Goal: Navigation & Orientation: Find specific page/section

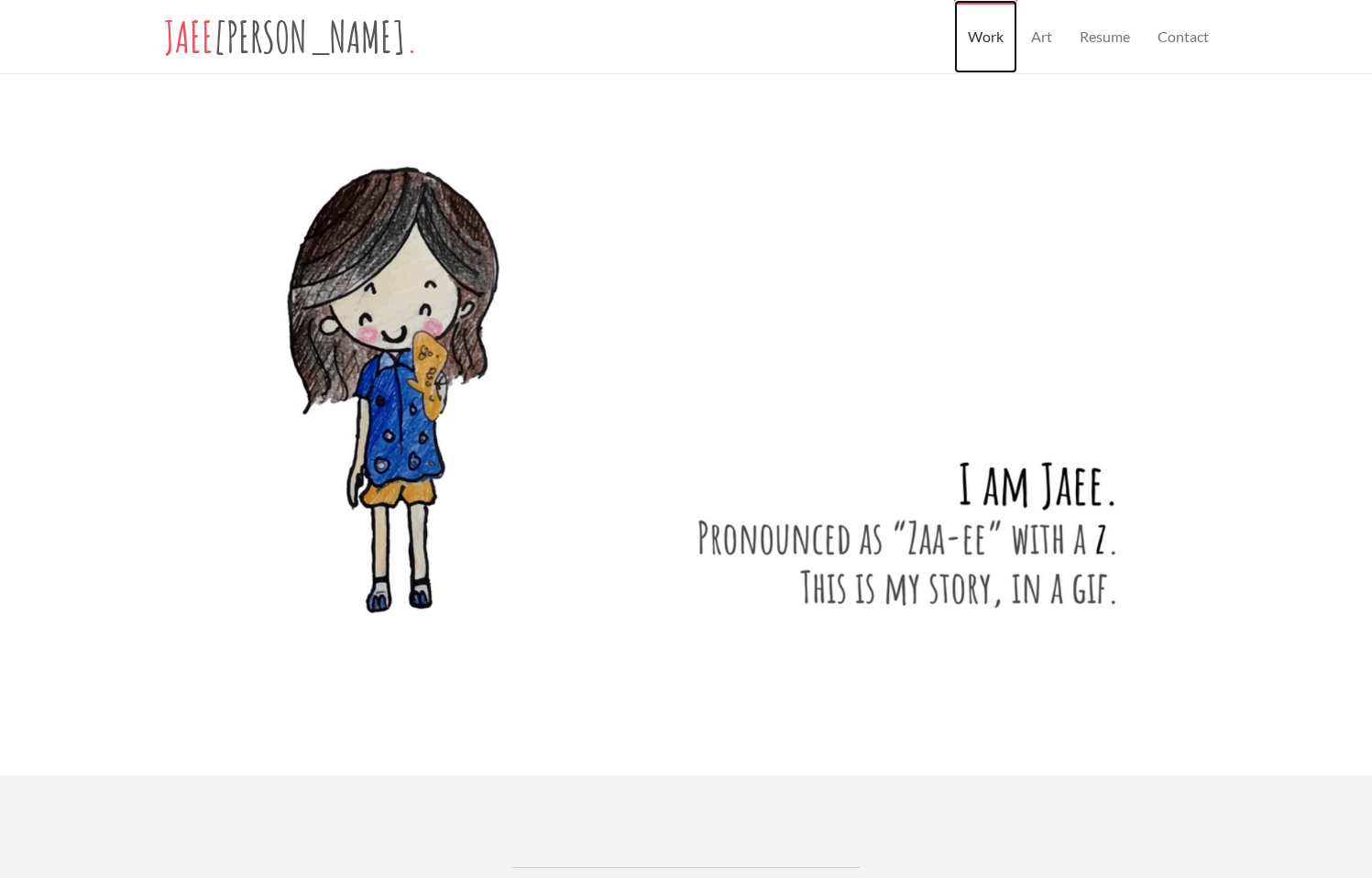
click at [987, 38] on link "Work" at bounding box center [985, 36] width 63 height 73
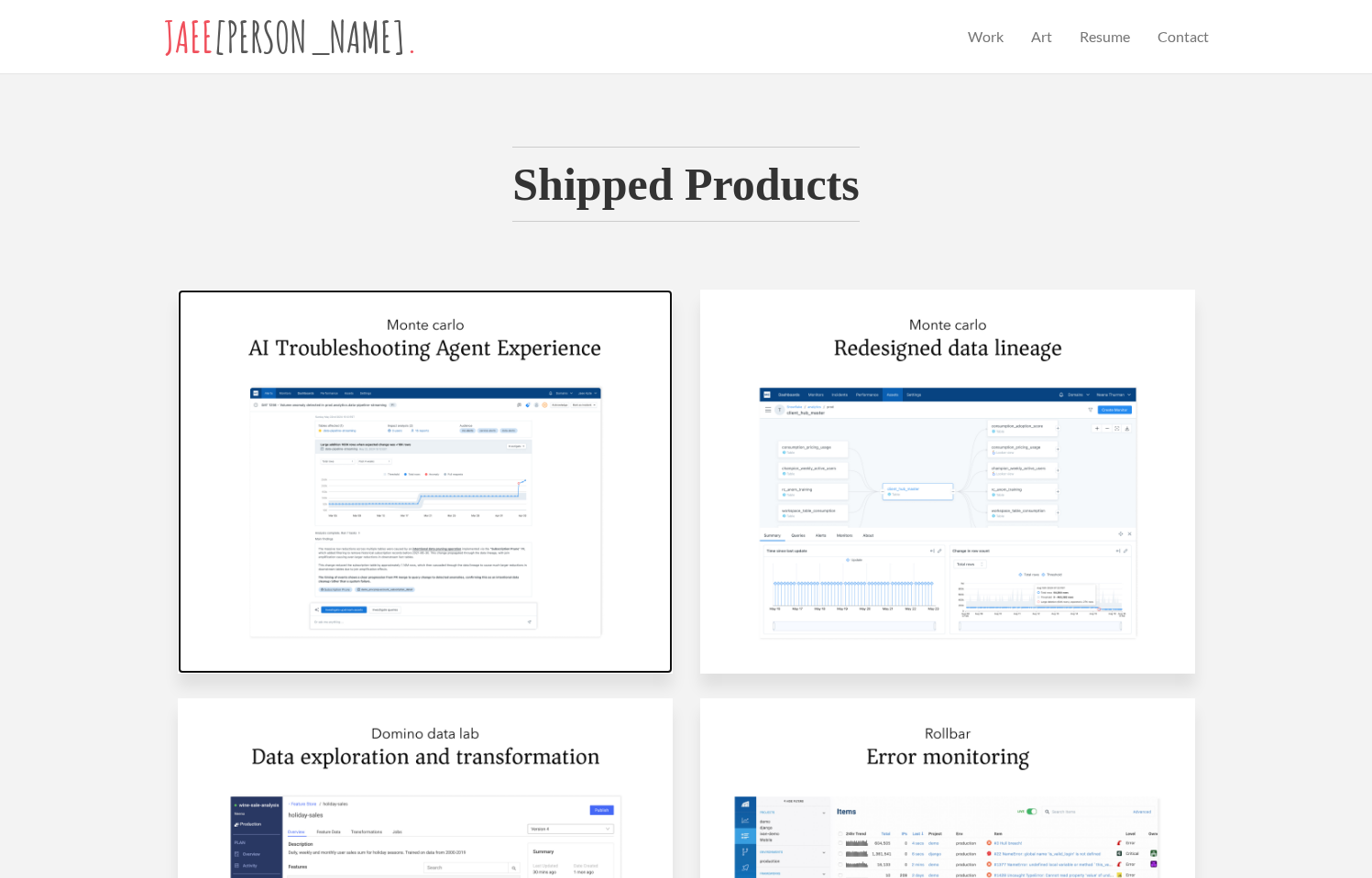
click at [498, 404] on img at bounding box center [425, 482] width 494 height 384
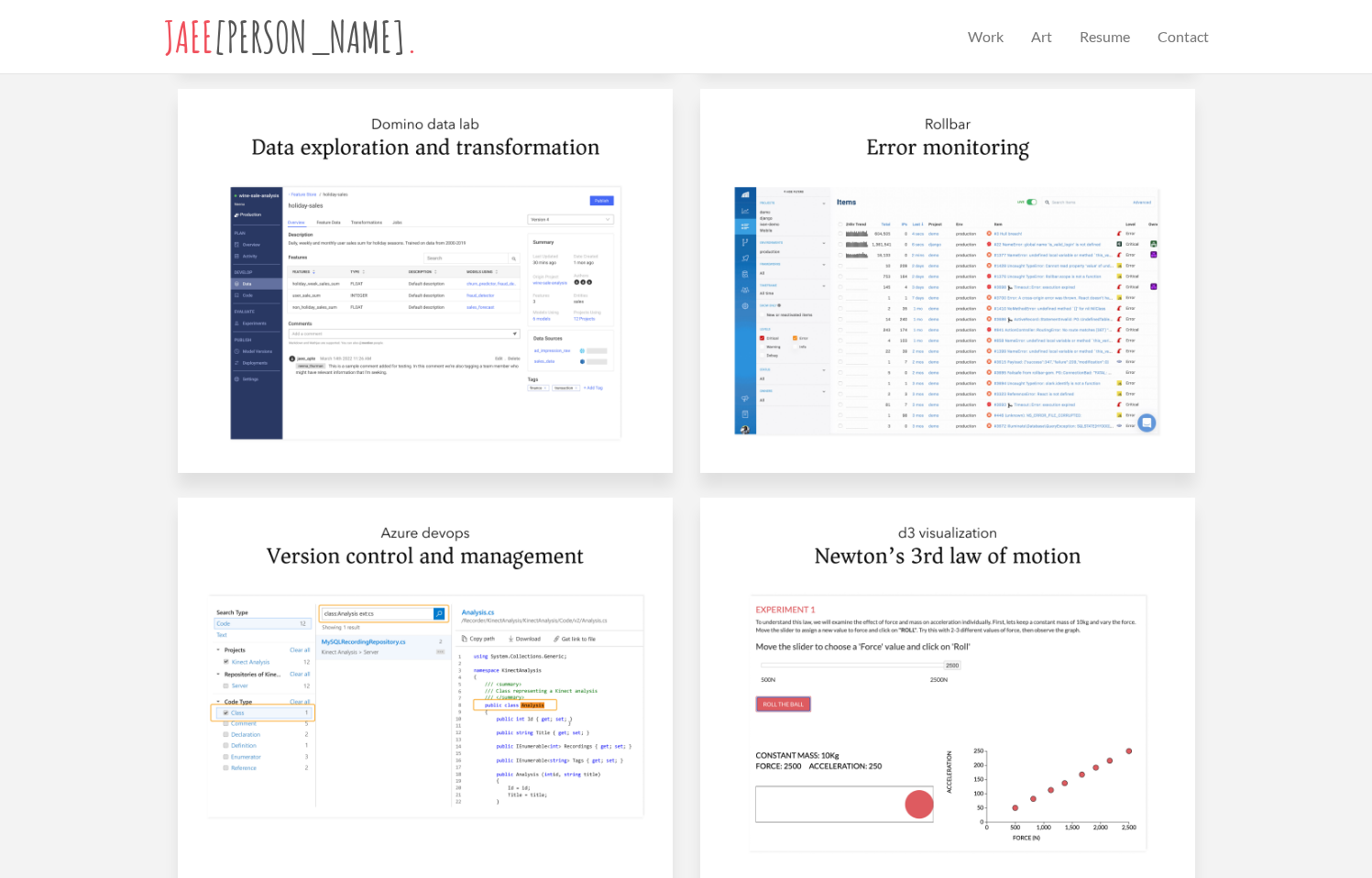
scroll to position [1320, 0]
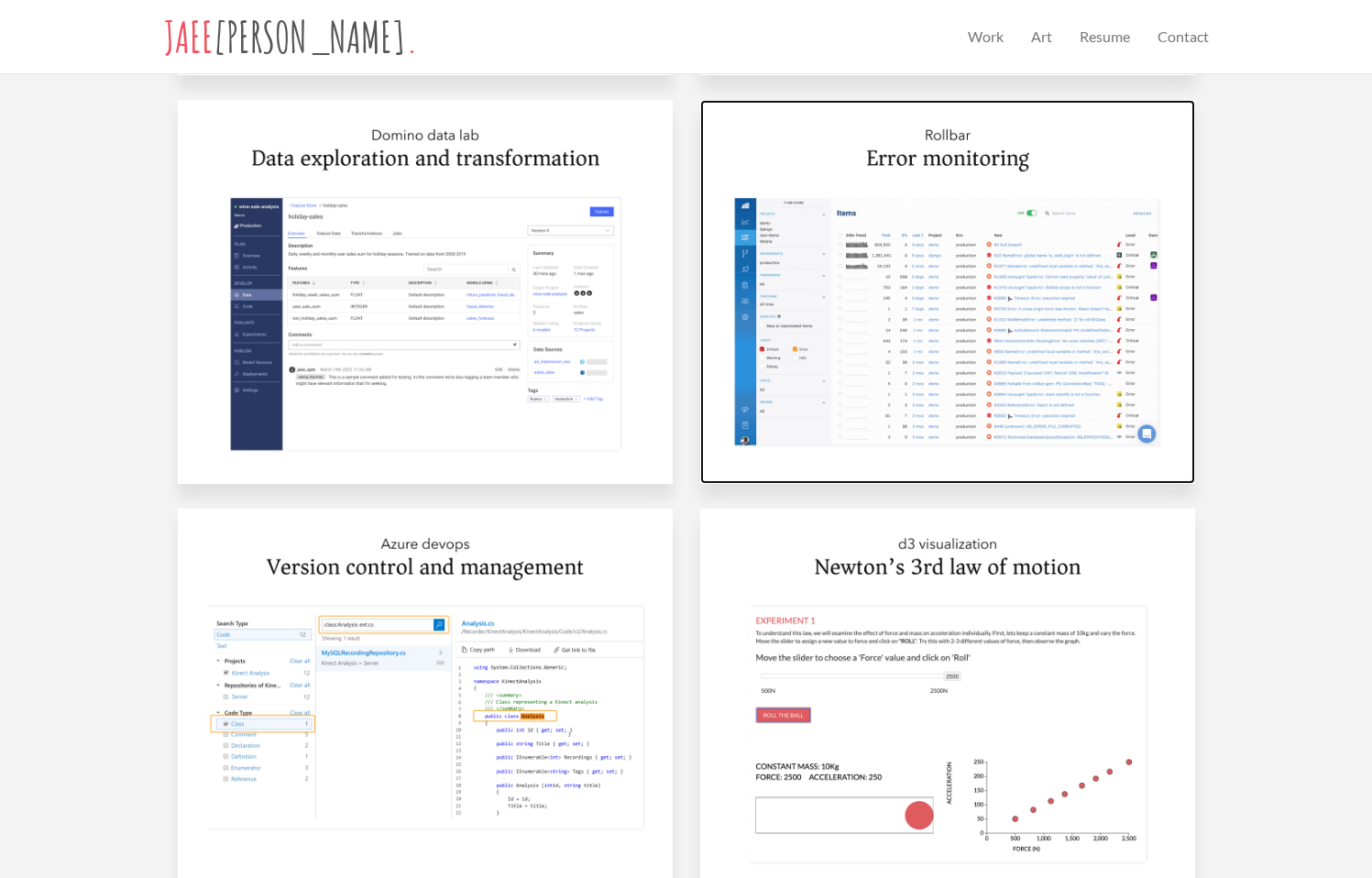
click at [965, 133] on img at bounding box center [947, 292] width 494 height 384
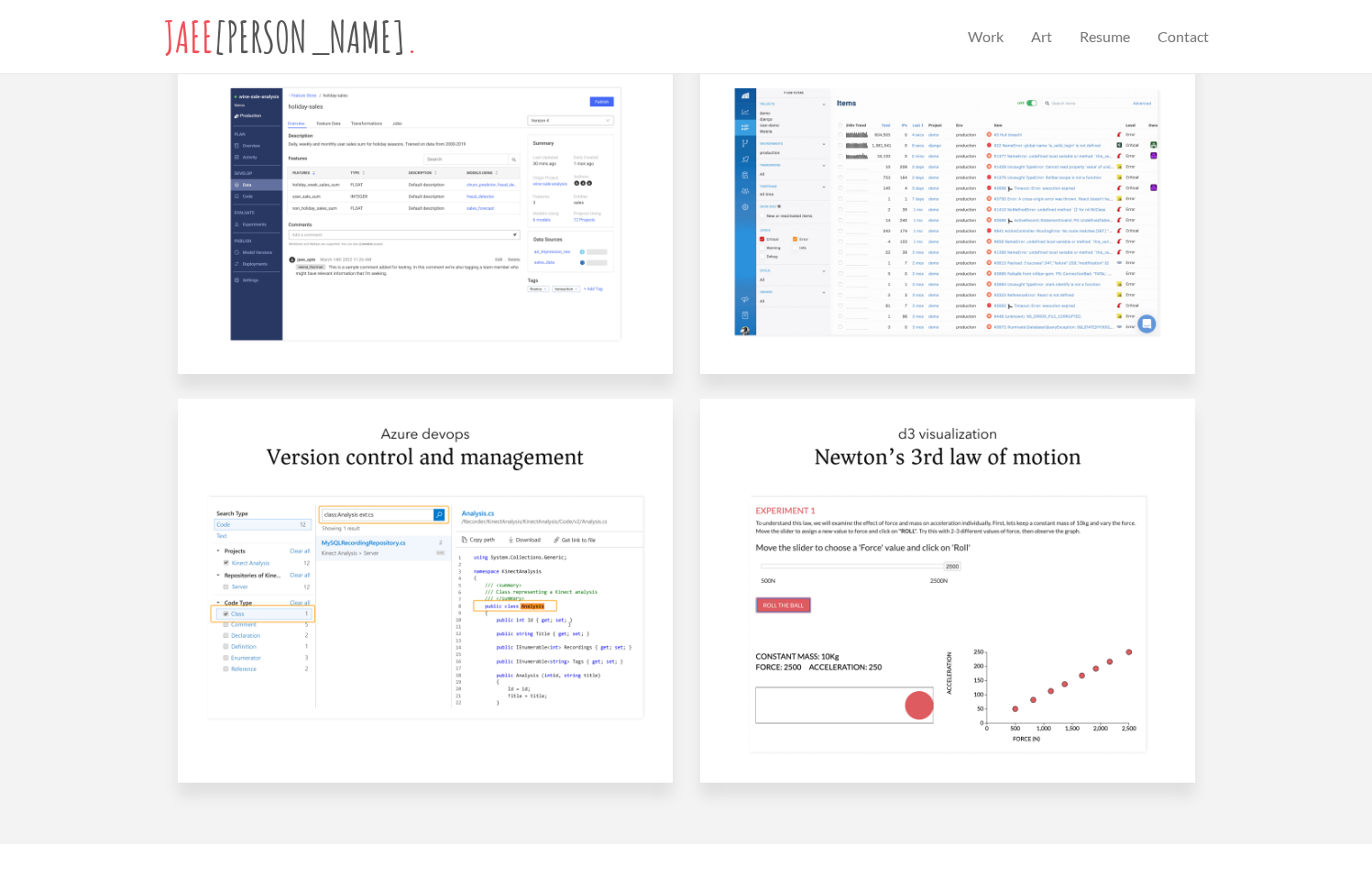
scroll to position [1426, 0]
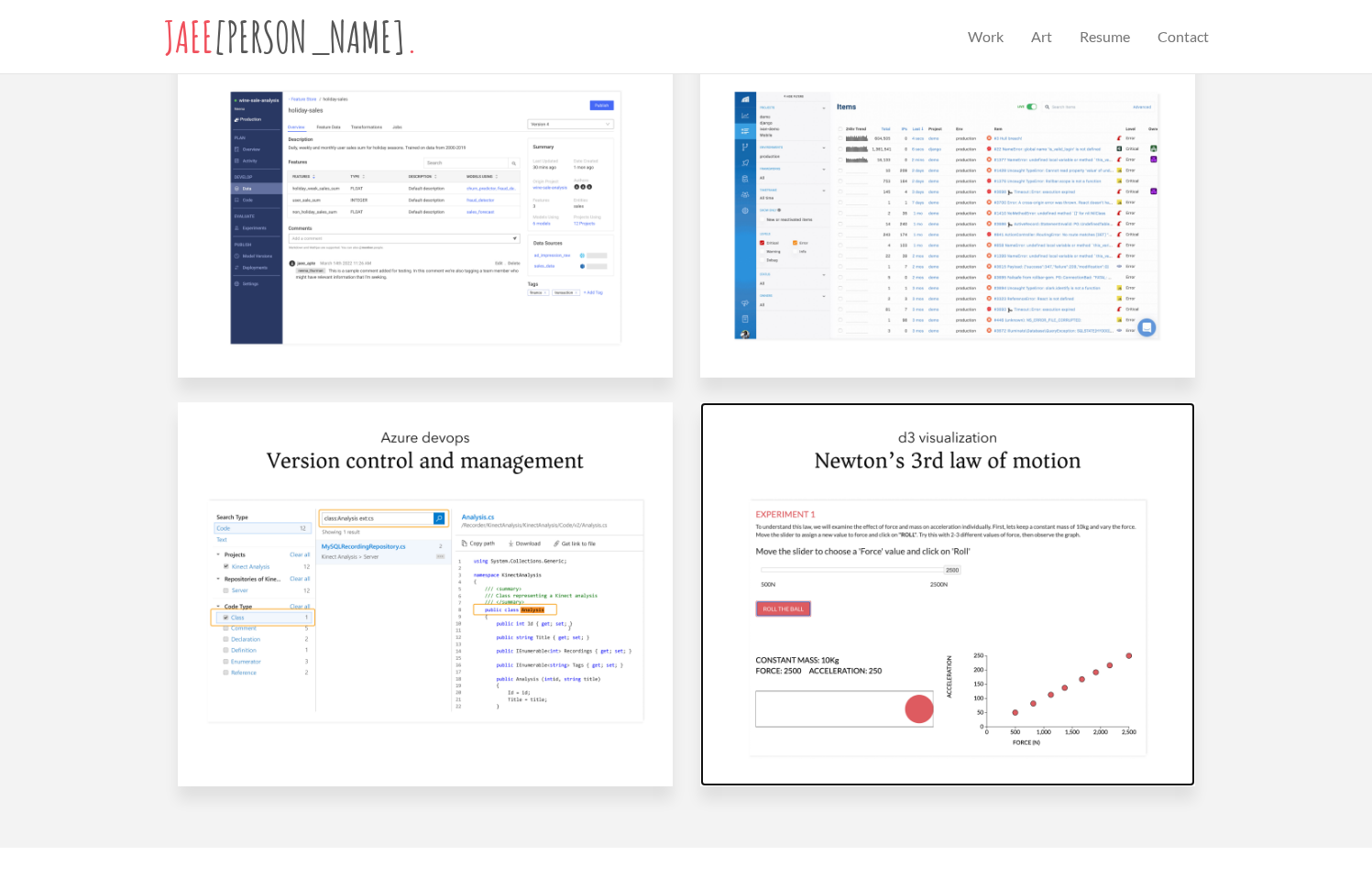
click at [877, 442] on img at bounding box center [947, 595] width 494 height 384
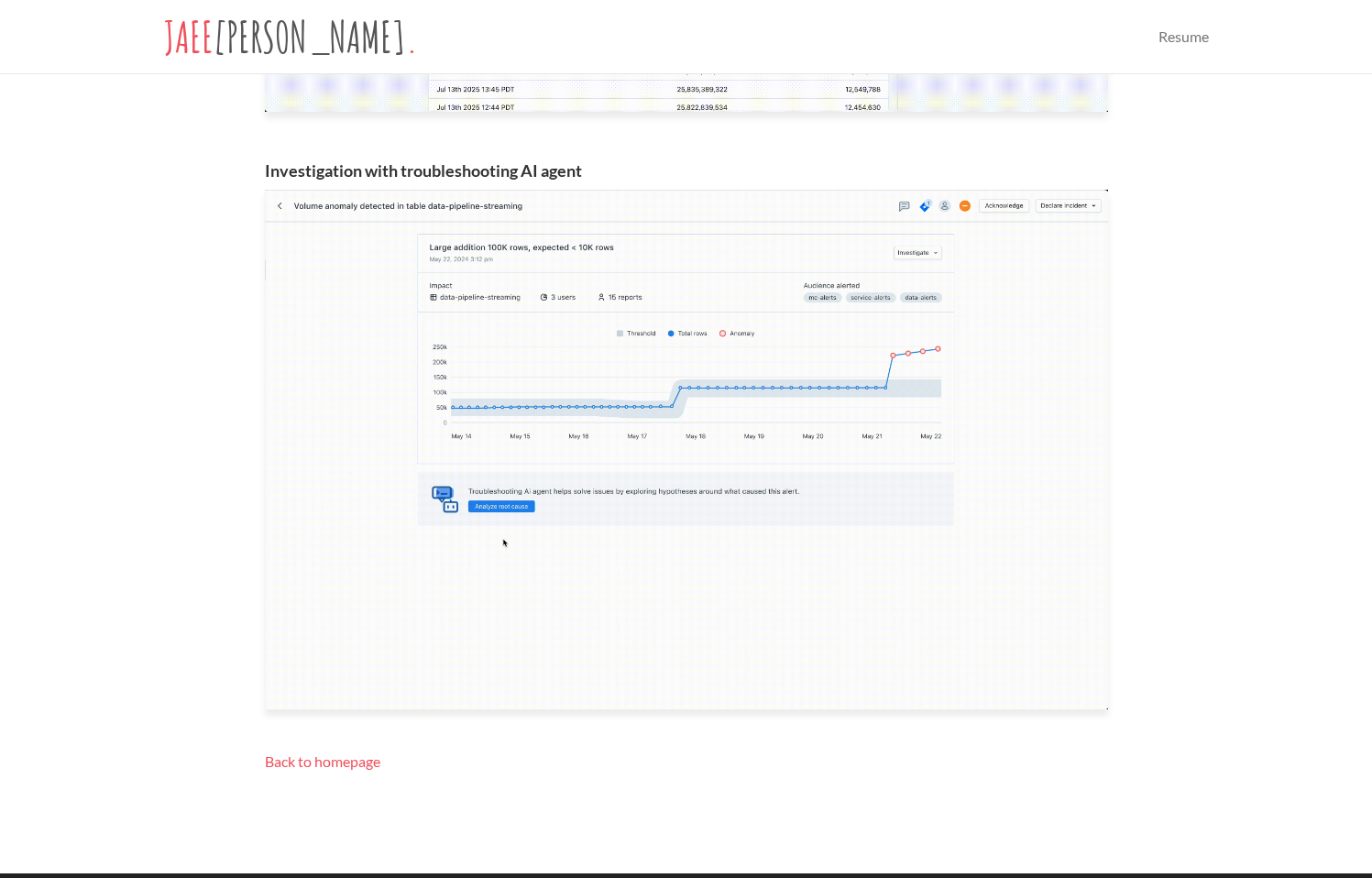
scroll to position [1290, 0]
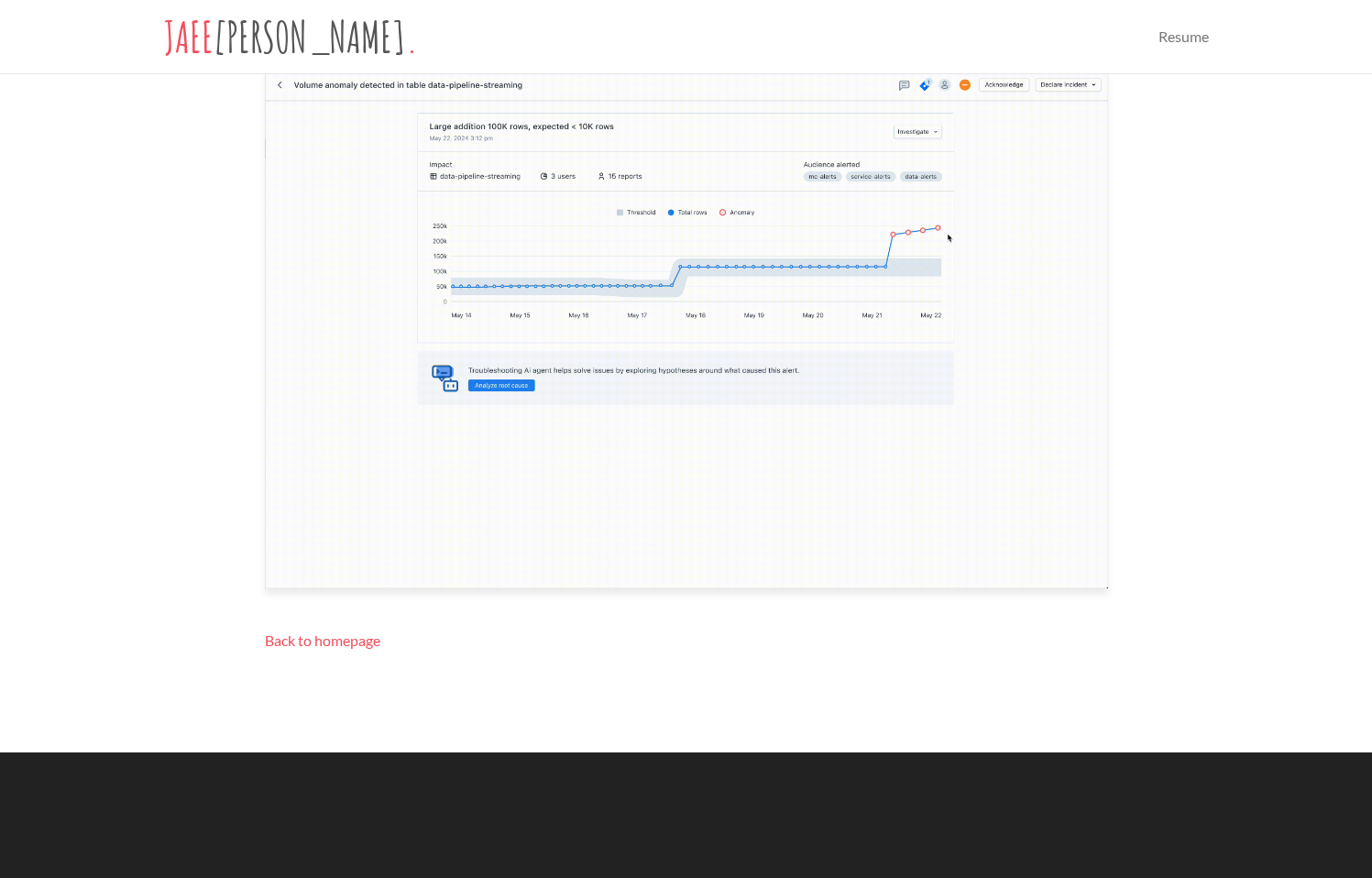
click at [589, 219] on img at bounding box center [686, 329] width 843 height 520
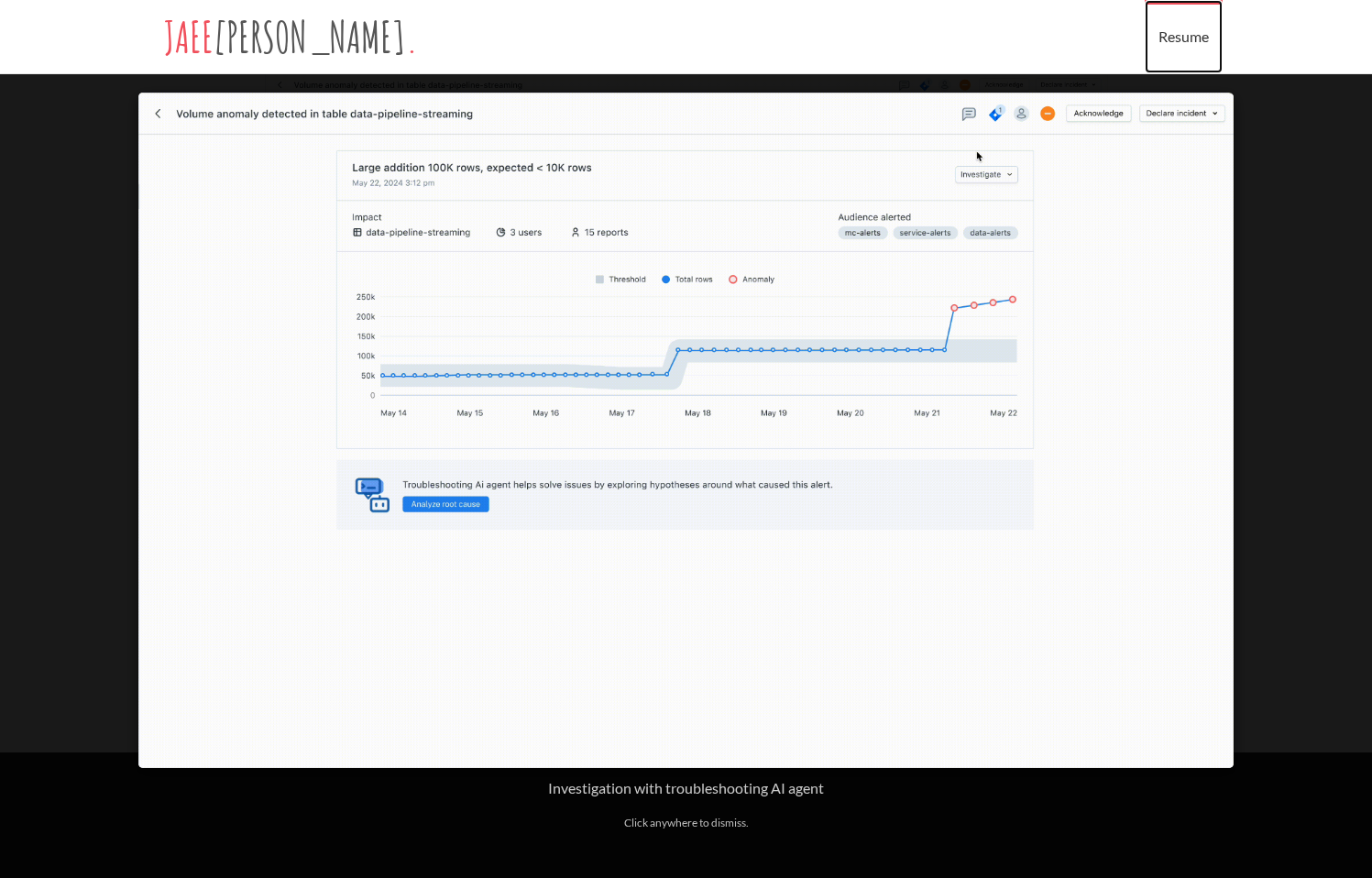
click at [1193, 39] on link "Resume" at bounding box center [1184, 36] width 78 height 73
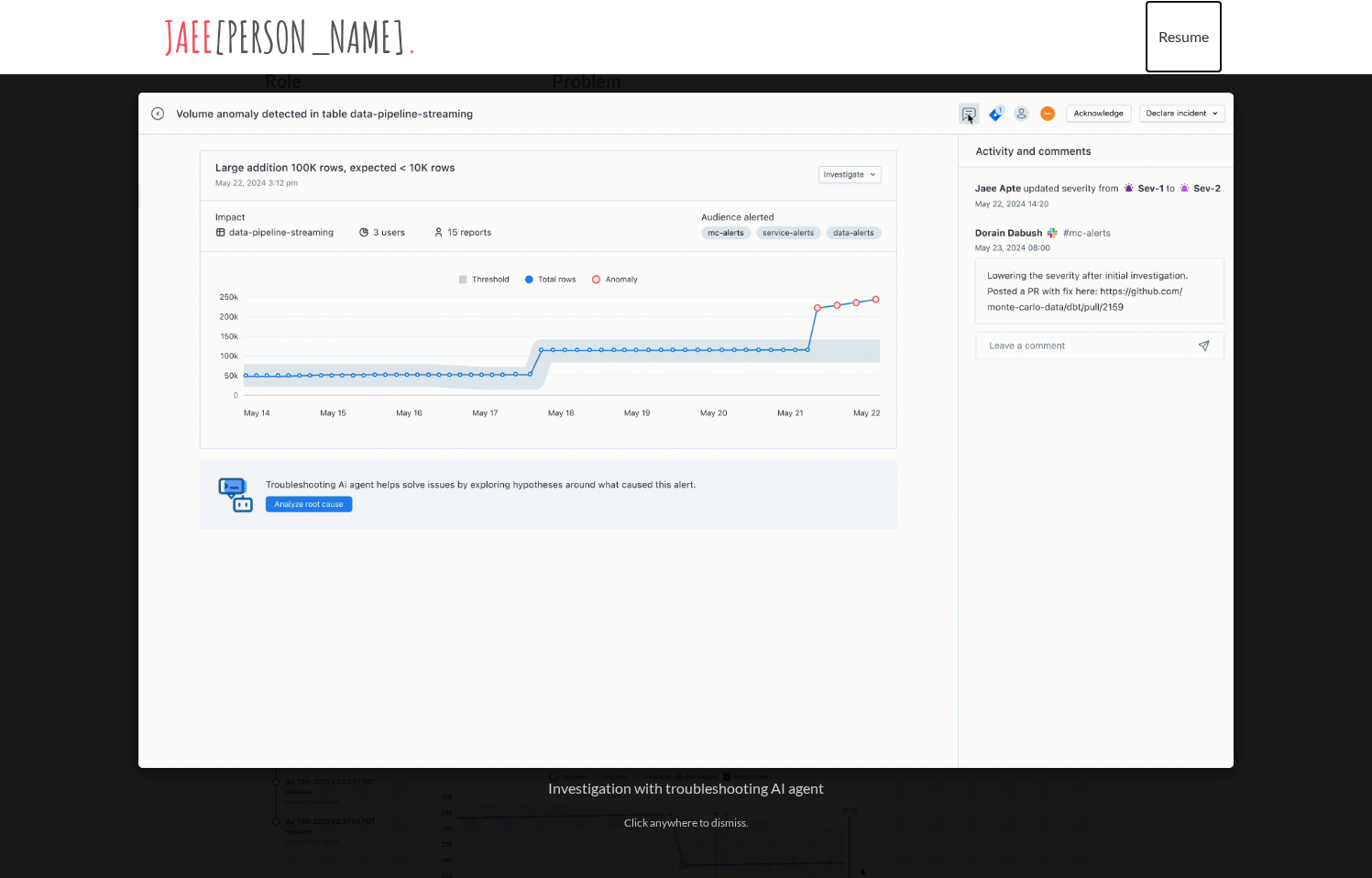
scroll to position [0, 0]
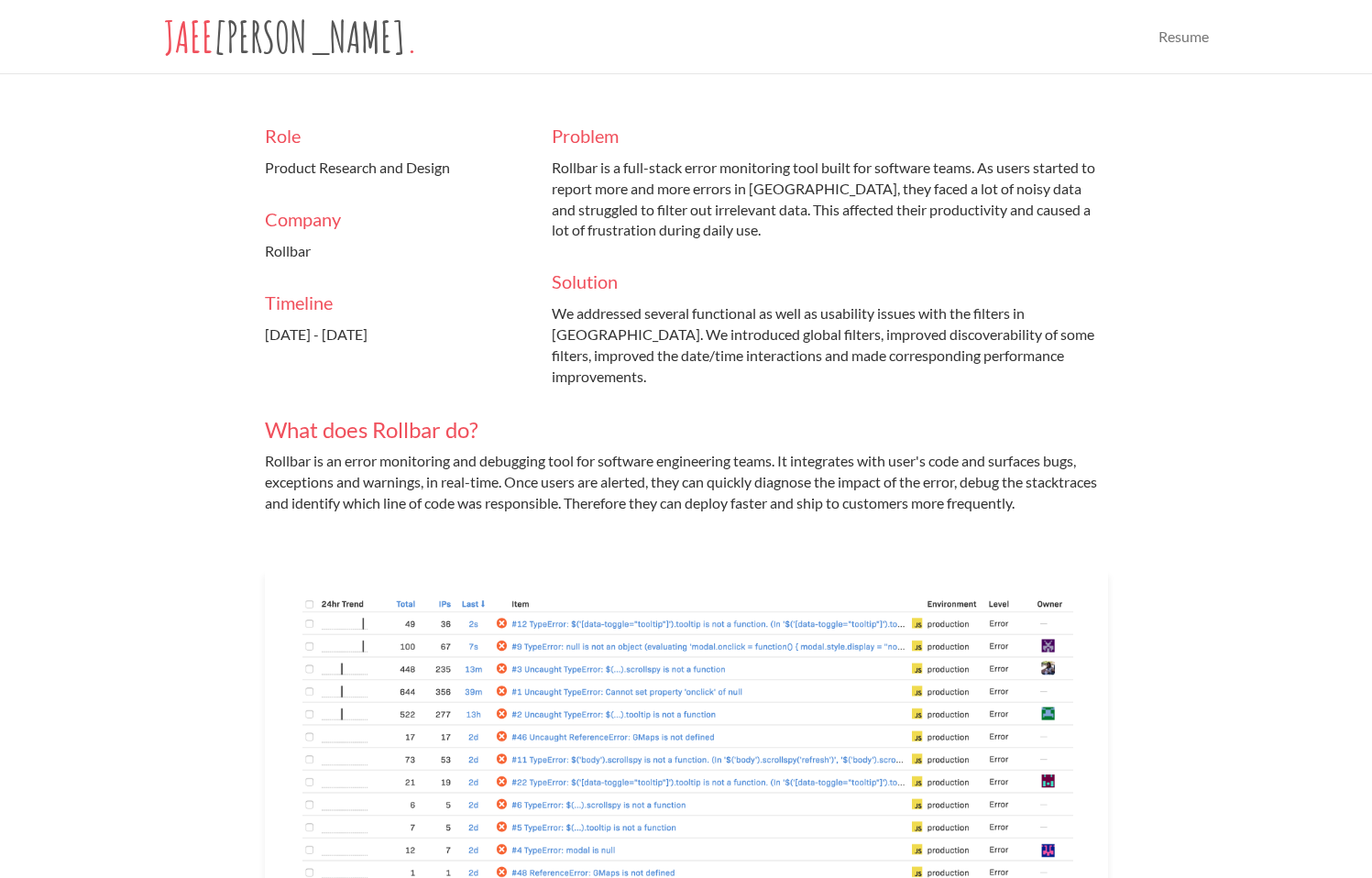
scroll to position [566, 0]
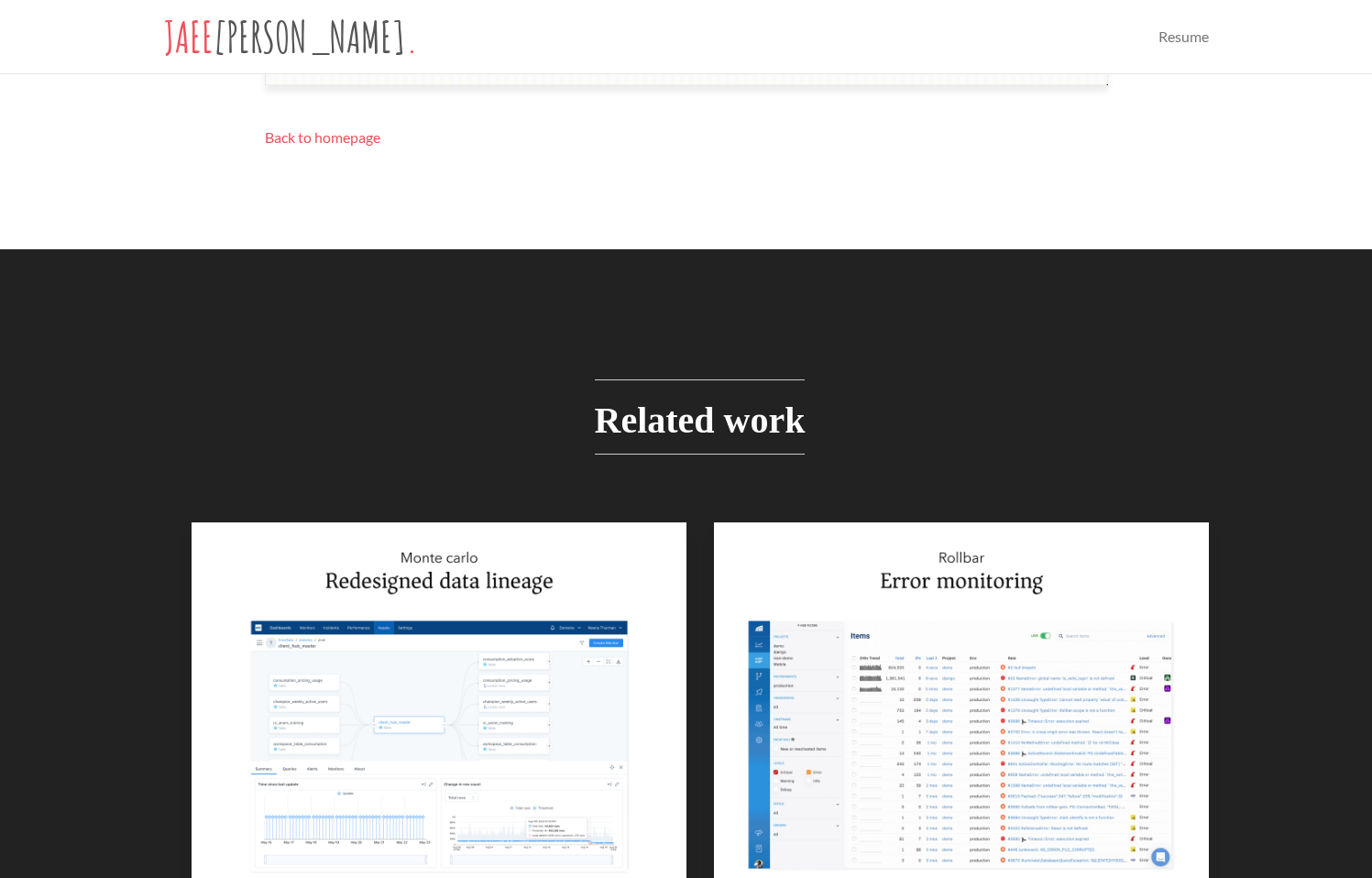
scroll to position [2067, 0]
